Goal: Information Seeking & Learning: Learn about a topic

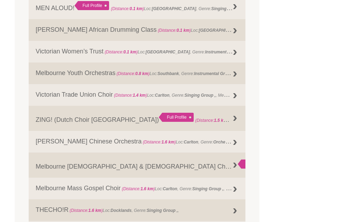
scroll to position [686, 0]
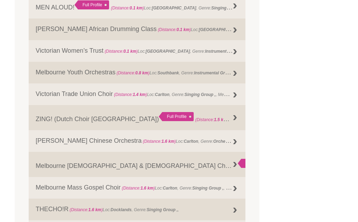
click at [236, 59] on div at bounding box center [235, 52] width 14 height 14
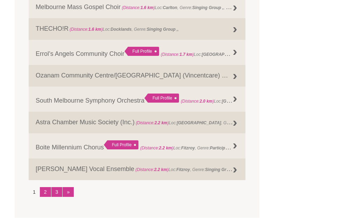
scroll to position [868, 0]
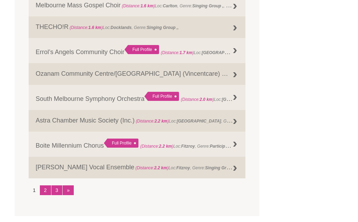
click at [45, 196] on link "2" at bounding box center [45, 191] width 11 height 10
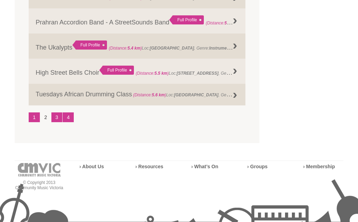
scroll to position [949, 0]
click at [56, 122] on link "3" at bounding box center [56, 118] width 11 height 10
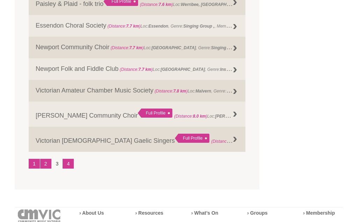
scroll to position [903, 0]
click at [66, 168] on link "4" at bounding box center [68, 164] width 11 height 10
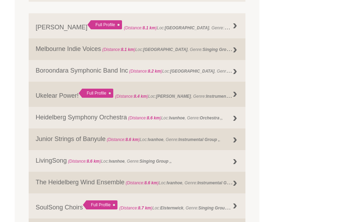
scroll to position [345, 0]
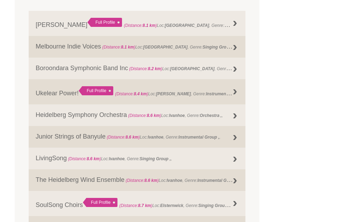
click at [236, 91] on div at bounding box center [235, 92] width 14 height 14
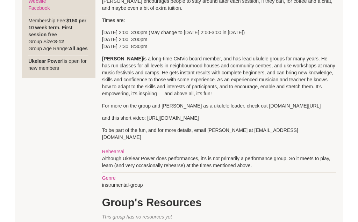
scroll to position [301, 0]
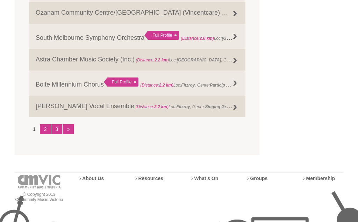
scroll to position [929, 0]
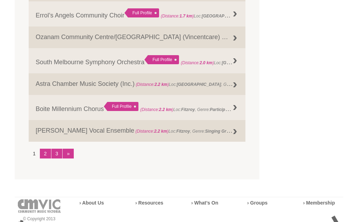
click at [66, 159] on link "»" at bounding box center [68, 154] width 11 height 10
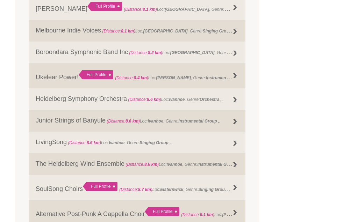
scroll to position [360, 0]
click at [238, 165] on div at bounding box center [235, 166] width 14 height 14
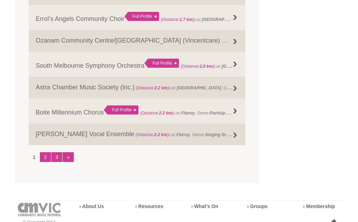
scroll to position [902, 0]
click at [71, 160] on link "»" at bounding box center [68, 158] width 11 height 10
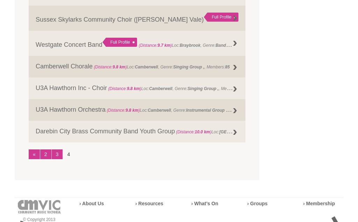
scroll to position [740, 0]
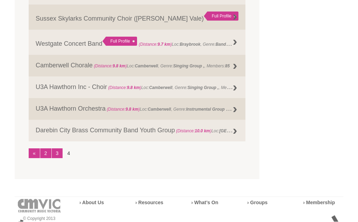
click at [71, 154] on li "4" at bounding box center [68, 154] width 11 height 10
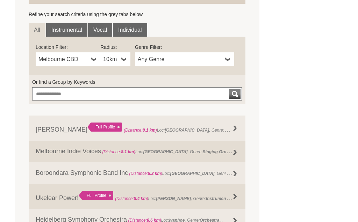
scroll to position [234, 0]
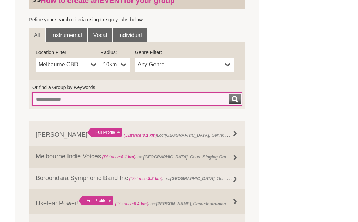
click at [49, 98] on input "Or find a Group by Keywords" at bounding box center [137, 99] width 210 height 13
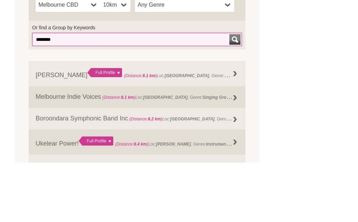
type input "********"
click at [235, 94] on button "submit" at bounding box center [234, 99] width 11 height 10
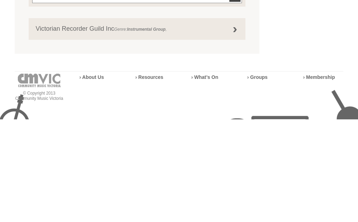
click at [229, 126] on div at bounding box center [235, 133] width 14 height 14
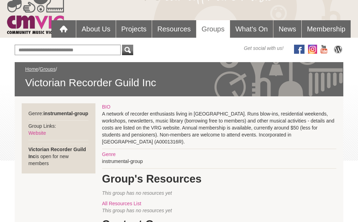
scroll to position [51, 0]
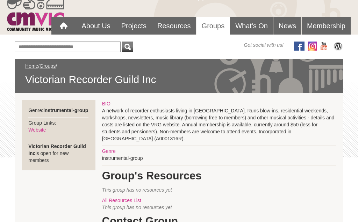
click at [38, 133] on link "Website" at bounding box center [36, 130] width 17 height 6
